Goal: Register for event/course

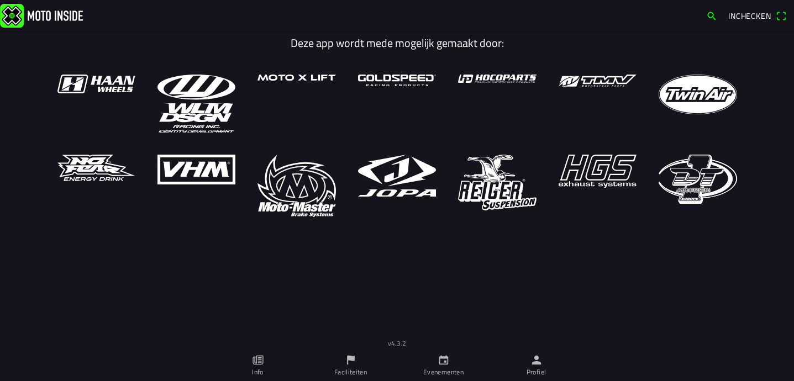
click at [439, 359] on icon "calendar" at bounding box center [443, 360] width 9 height 9
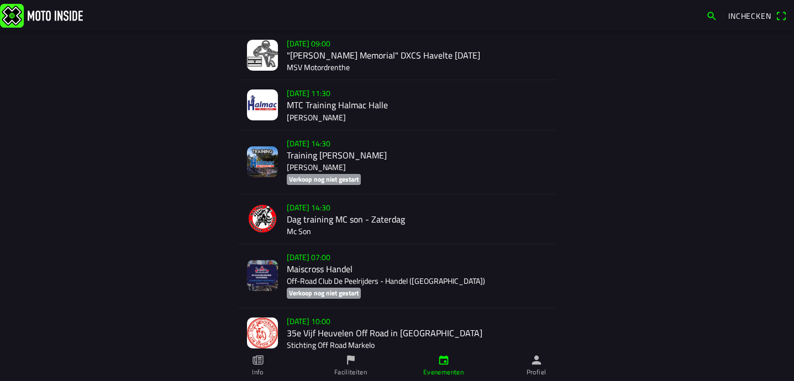
scroll to position [1851, 0]
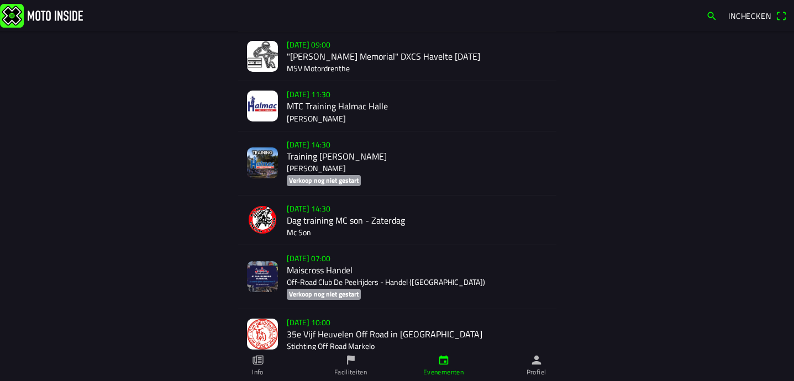
click at [326, 265] on div "zo 2 nov. - 07:00 Maiscross Handel Off-Road Club De Peelrijders - Handel (NB) V…" at bounding box center [417, 277] width 261 height 64
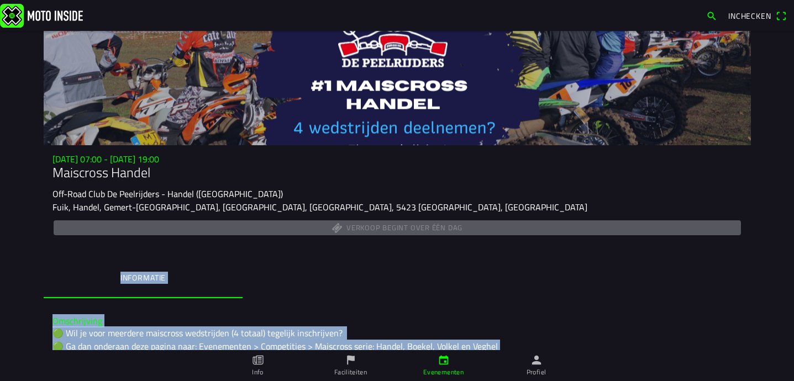
drag, startPoint x: 446, startPoint y: 222, endPoint x: 446, endPoint y: 276, distance: 54.7
click at [446, 276] on div "zo 2 nov. - 07:00 - zo 2 nov. - 19:00 Maiscross Handel Off-Road Club De Peelrij…" at bounding box center [398, 340] width 708 height 618
click at [356, 260] on ion-segment "Informatie" at bounding box center [398, 279] width 708 height 39
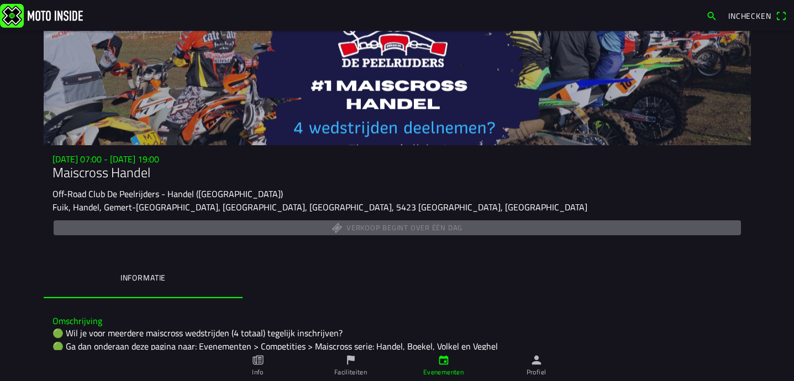
click at [349, 228] on div "Verkoop begint over één dag" at bounding box center [398, 227] width 690 height 19
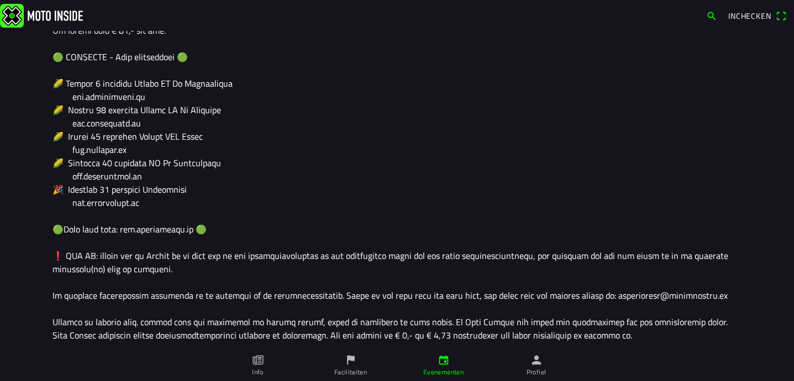
scroll to position [934, 0]
